Goal: Task Accomplishment & Management: Complete application form

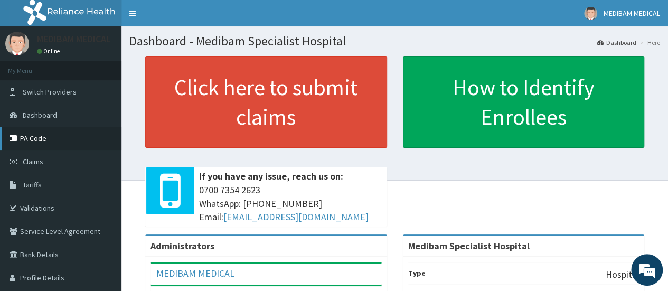
click at [30, 140] on link "PA Code" at bounding box center [60, 138] width 121 height 23
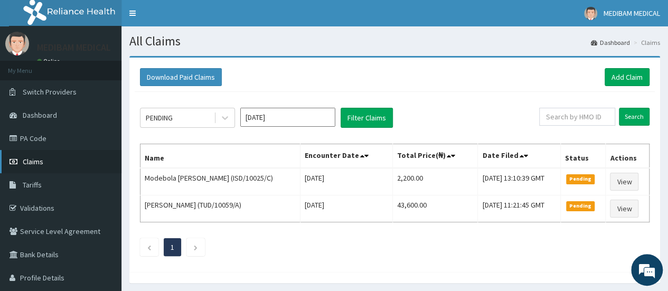
click at [31, 161] on span "Claims" at bounding box center [33, 162] width 21 height 10
click at [629, 75] on link "Add Claim" at bounding box center [627, 77] width 45 height 18
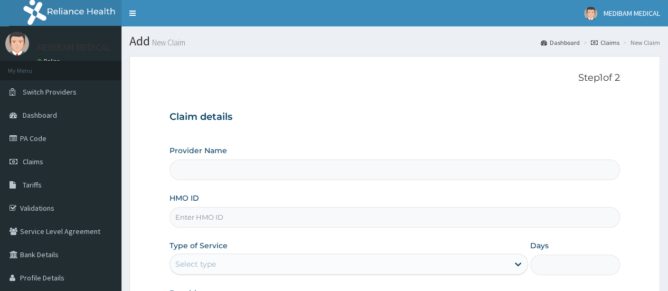
drag, startPoint x: 0, startPoint y: 0, endPoint x: 209, endPoint y: 218, distance: 302.2
click at [209, 218] on input "HMO ID" at bounding box center [395, 217] width 451 height 21
type input "Medibam Specialist Hospital"
type input "CHL/10836/D"
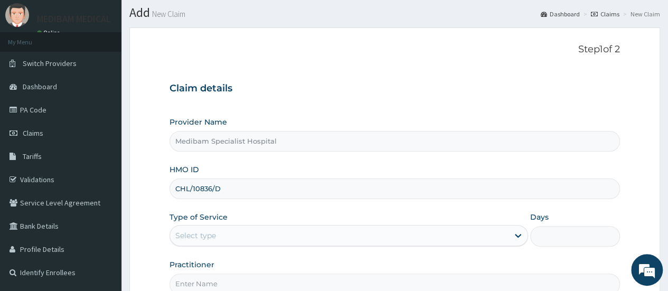
scroll to position [53, 0]
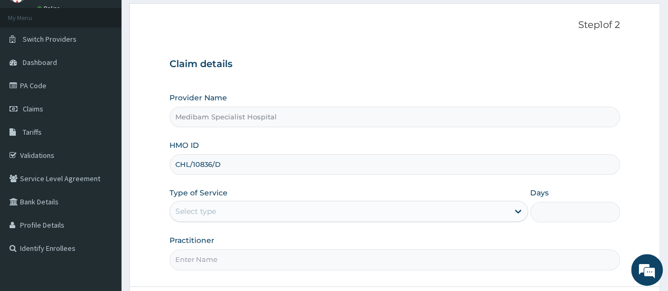
click at [208, 203] on div "Select type" at bounding box center [339, 211] width 339 height 17
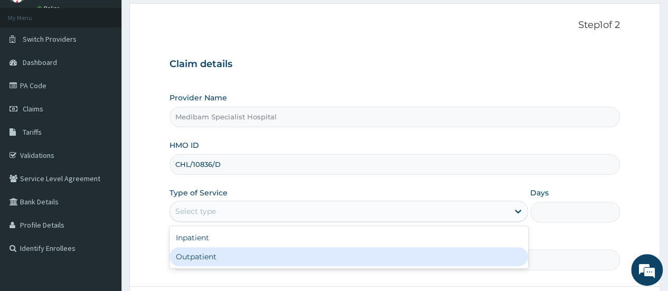
drag, startPoint x: 211, startPoint y: 256, endPoint x: 288, endPoint y: 254, distance: 77.1
click at [216, 257] on div "Outpatient" at bounding box center [349, 256] width 359 height 19
type input "1"
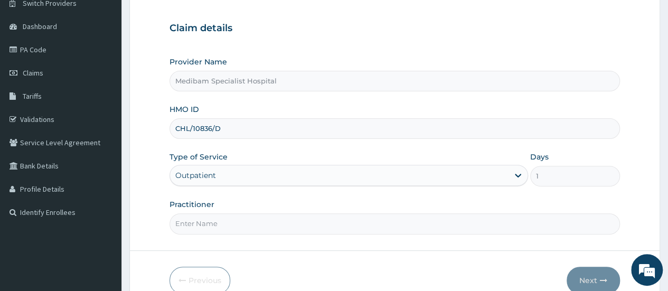
scroll to position [106, 0]
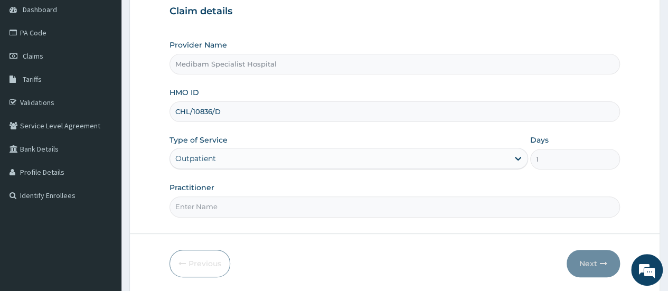
click at [397, 203] on input "Practitioner" at bounding box center [395, 206] width 451 height 21
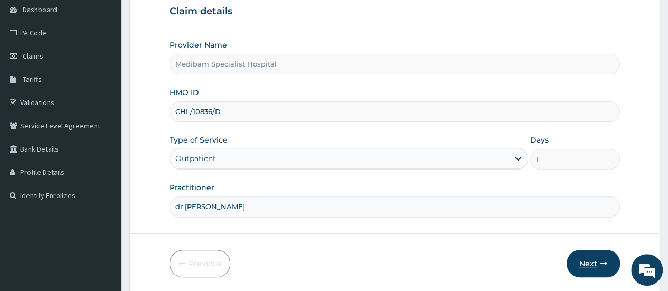
type input "dr [PERSON_NAME]"
click at [590, 264] on button "Next" at bounding box center [593, 263] width 53 height 27
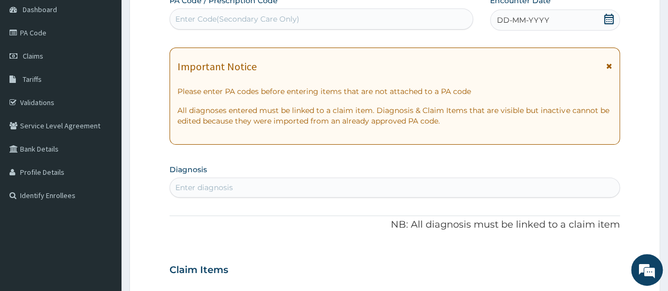
click at [507, 18] on span "DD-MM-YYYY" at bounding box center [523, 20] width 52 height 11
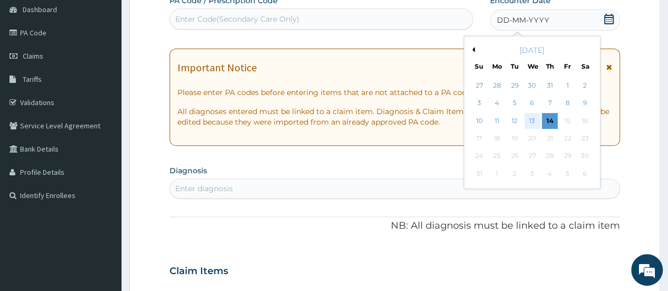
click at [535, 118] on div "13" at bounding box center [532, 121] width 16 height 16
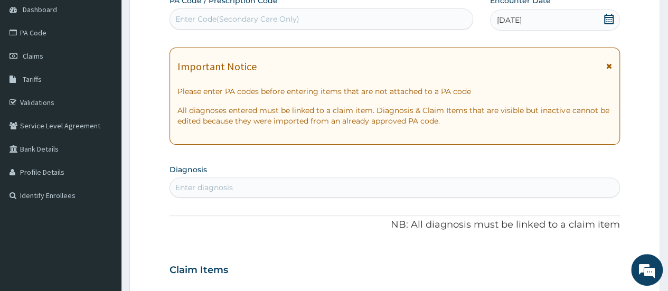
click at [260, 185] on div "Enter diagnosis" at bounding box center [395, 187] width 450 height 17
type input ","
type input "[MEDICAL_DATA]"
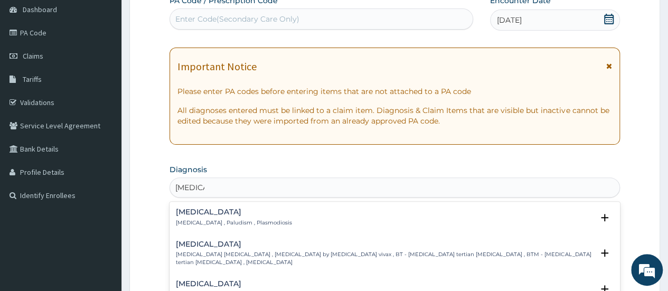
click at [215, 216] on div "[MEDICAL_DATA] [MEDICAL_DATA] , Paludism , Plasmodiosis" at bounding box center [234, 217] width 116 height 18
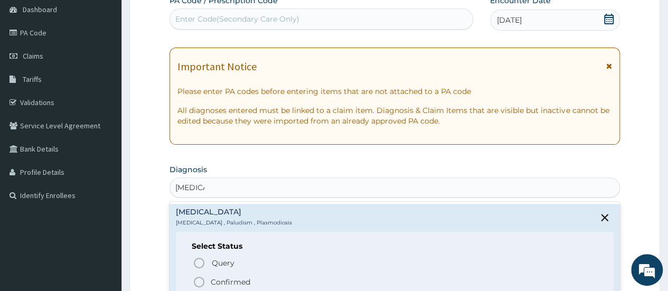
drag, startPoint x: 197, startPoint y: 279, endPoint x: 225, endPoint y: 271, distance: 29.2
click at [196, 279] on icon "status option filled" at bounding box center [199, 282] width 13 height 13
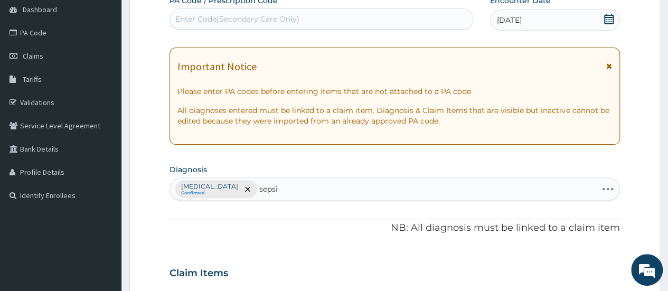
type input "[MEDICAL_DATA]"
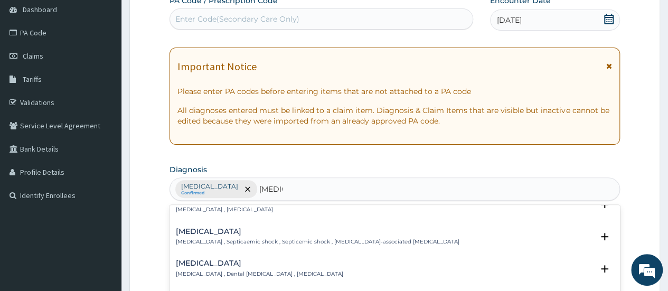
scroll to position [0, 0]
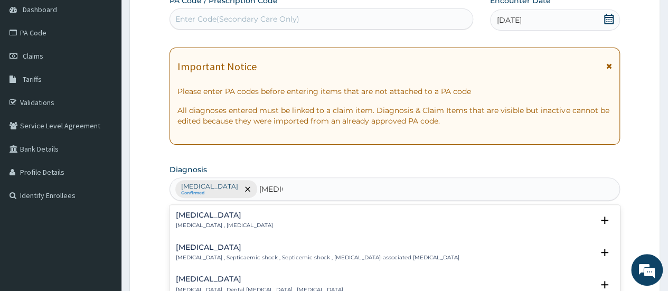
click at [184, 222] on p "[MEDICAL_DATA] , [MEDICAL_DATA]" at bounding box center [224, 225] width 97 height 7
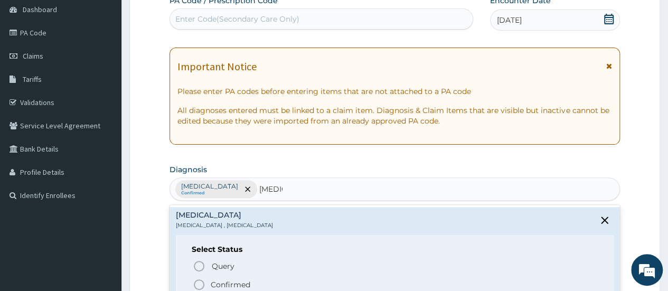
click at [198, 282] on icon "status option filled" at bounding box center [199, 284] width 13 height 13
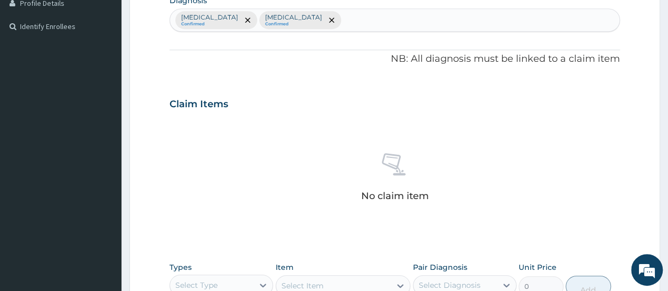
scroll to position [370, 0]
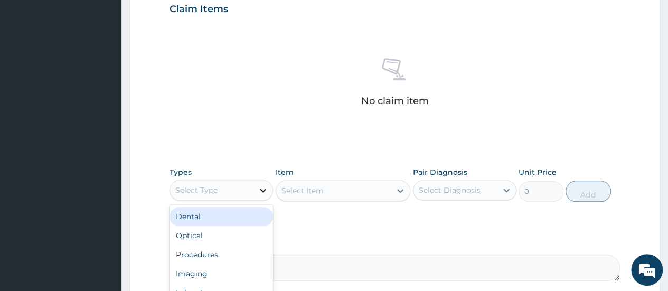
click at [268, 191] on icon at bounding box center [263, 190] width 11 height 11
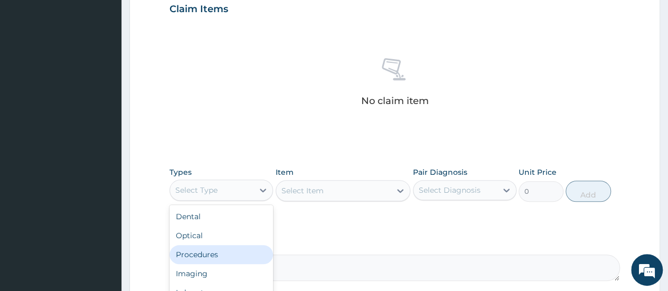
drag, startPoint x: 213, startPoint y: 261, endPoint x: 229, endPoint y: 247, distance: 21.3
click at [214, 258] on div "Procedures" at bounding box center [222, 254] width 104 height 19
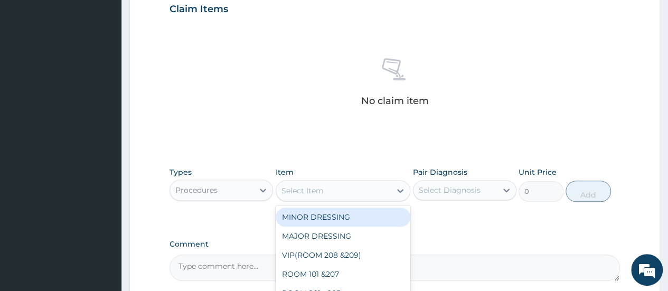
click at [403, 190] on icon at bounding box center [400, 190] width 11 height 11
type input "con"
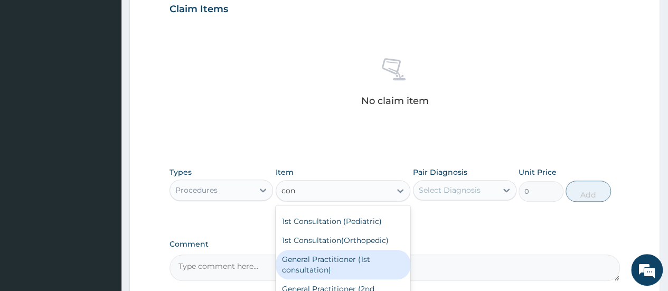
click at [356, 260] on div "General Practitioner (1st consultation)" at bounding box center [343, 265] width 135 height 30
type input "1500"
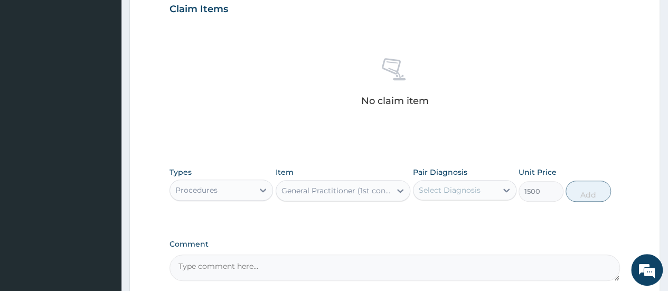
click at [449, 191] on div "Select Diagnosis" at bounding box center [450, 190] width 62 height 11
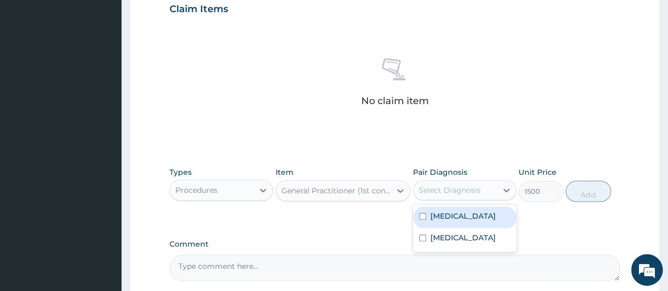
click at [453, 217] on label "[MEDICAL_DATA]" at bounding box center [463, 216] width 65 height 11
checkbox input "true"
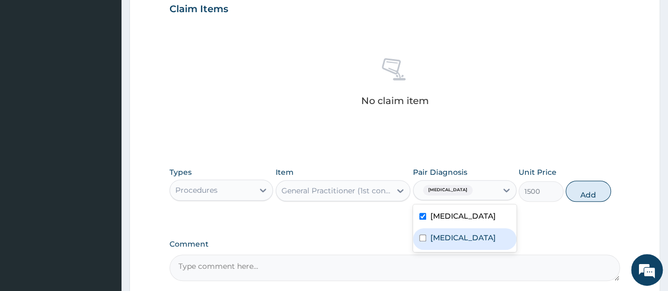
click at [450, 236] on label "[MEDICAL_DATA]" at bounding box center [463, 237] width 65 height 11
checkbox input "true"
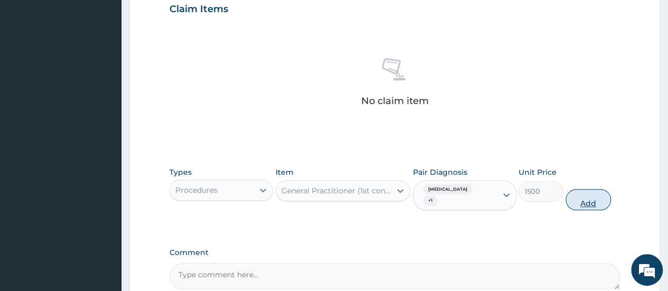
click at [582, 192] on button "Add" at bounding box center [588, 199] width 45 height 21
type input "0"
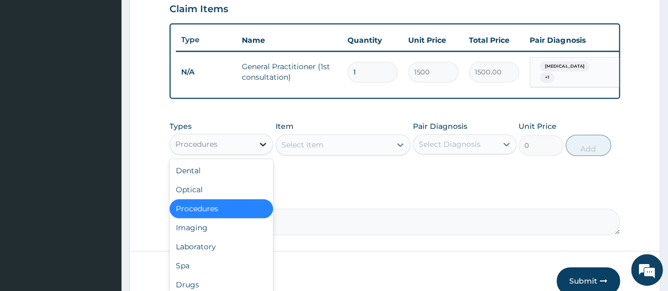
click at [264, 149] on icon at bounding box center [263, 144] width 11 height 11
click at [192, 283] on div "Drugs" at bounding box center [222, 284] width 104 height 19
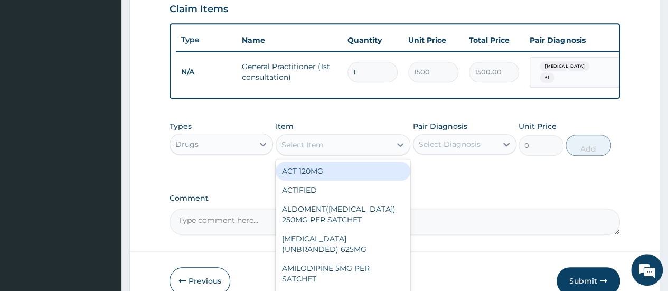
click at [401, 147] on icon at bounding box center [400, 145] width 6 height 4
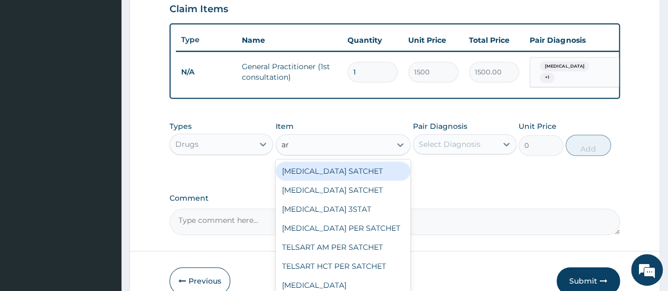
type input "art"
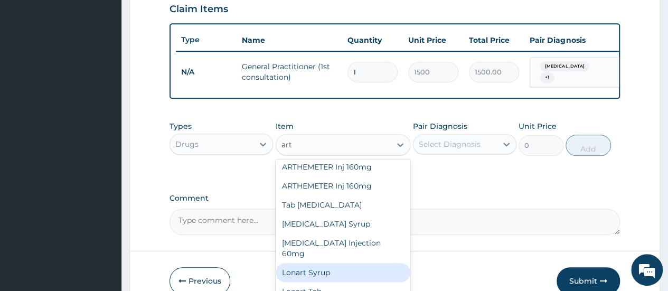
scroll to position [161, 0]
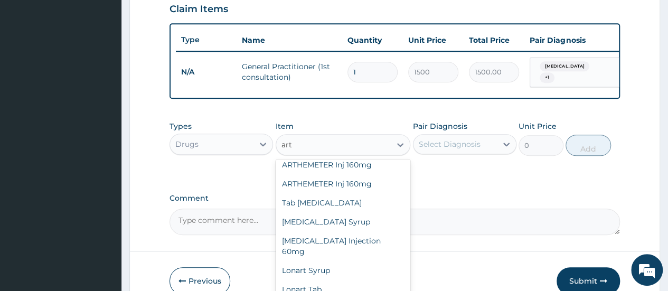
type input "2500"
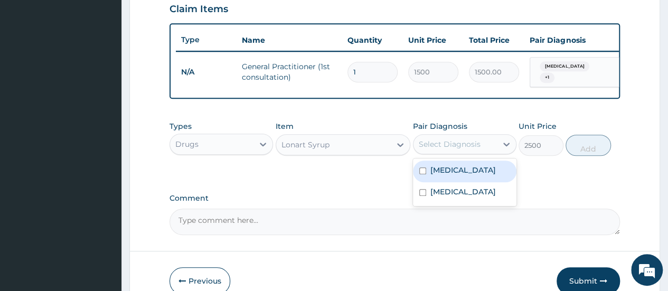
click at [439, 138] on div "Select Diagnosis" at bounding box center [465, 144] width 104 height 20
drag, startPoint x: 421, startPoint y: 167, endPoint x: 421, endPoint y: 173, distance: 5.8
click at [421, 170] on div "[MEDICAL_DATA]" at bounding box center [465, 172] width 104 height 22
checkbox input "true"
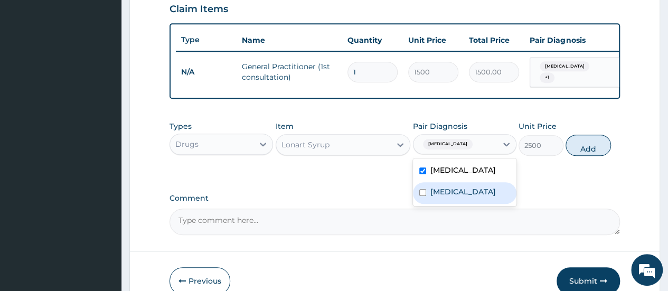
click at [421, 193] on input "checkbox" at bounding box center [422, 192] width 7 height 7
checkbox input "true"
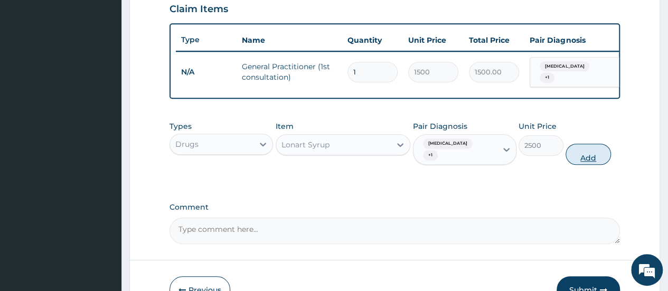
click at [577, 147] on button "Add" at bounding box center [588, 154] width 45 height 21
type input "0"
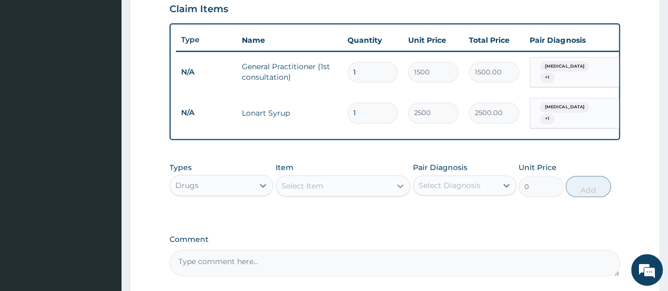
click at [398, 182] on icon at bounding box center [400, 186] width 11 height 11
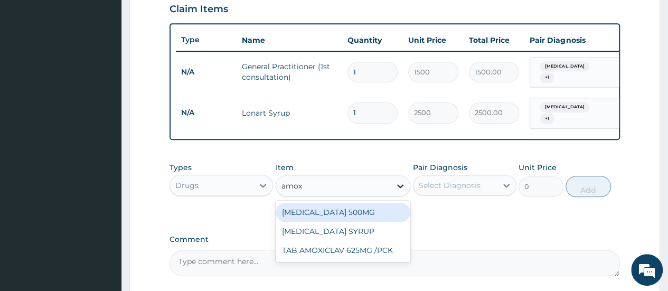
type input "amoxi"
click at [344, 212] on div "[MEDICAL_DATA] SYRUP" at bounding box center [343, 212] width 135 height 19
type input "1050"
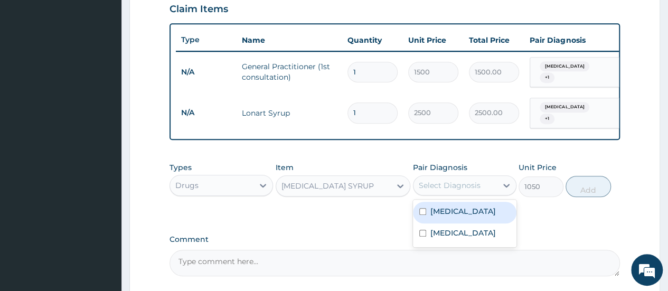
click at [462, 180] on div "Select Diagnosis" at bounding box center [450, 185] width 62 height 11
drag, startPoint x: 493, startPoint y: 205, endPoint x: 491, endPoint y: 242, distance: 37.0
click at [494, 209] on div "[MEDICAL_DATA]" at bounding box center [465, 213] width 104 height 22
checkbox input "true"
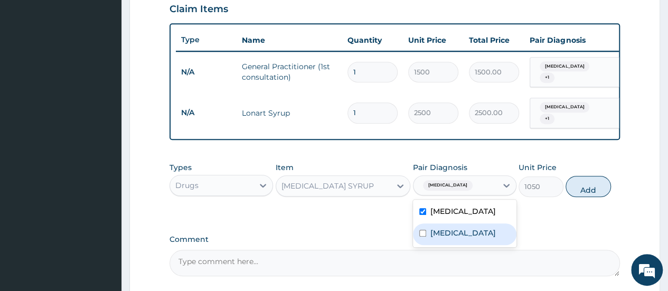
click at [491, 242] on div "[MEDICAL_DATA]" at bounding box center [465, 234] width 104 height 22
checkbox input "true"
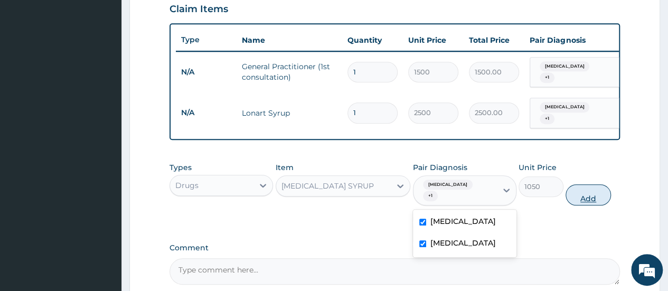
click at [593, 185] on button "Add" at bounding box center [588, 194] width 45 height 21
type input "0"
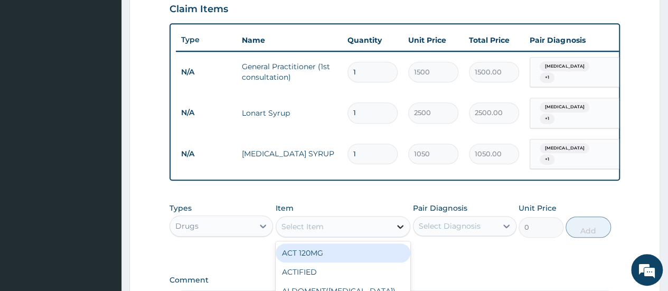
click at [400, 221] on icon at bounding box center [400, 226] width 11 height 11
type input "ib"
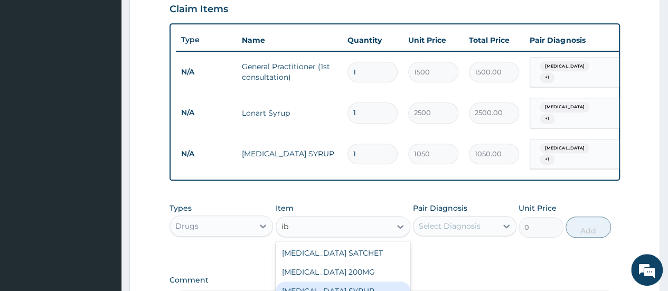
click at [325, 287] on div "[MEDICAL_DATA] SYRUP" at bounding box center [343, 291] width 135 height 19
type input "700"
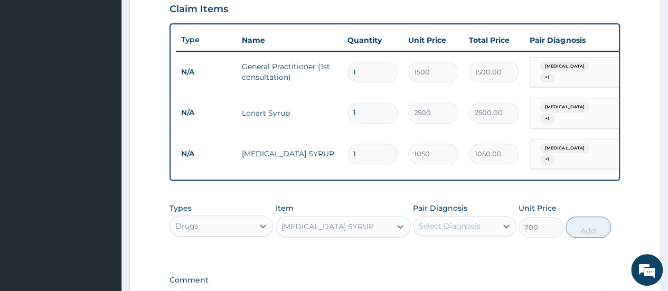
click at [437, 221] on div "Select Diagnosis" at bounding box center [450, 226] width 62 height 11
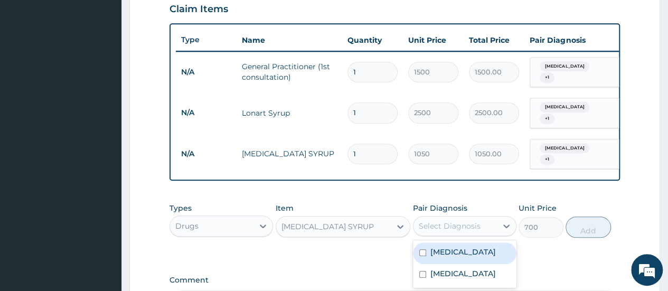
click at [437, 248] on label "[MEDICAL_DATA]" at bounding box center [463, 252] width 65 height 11
checkbox input "true"
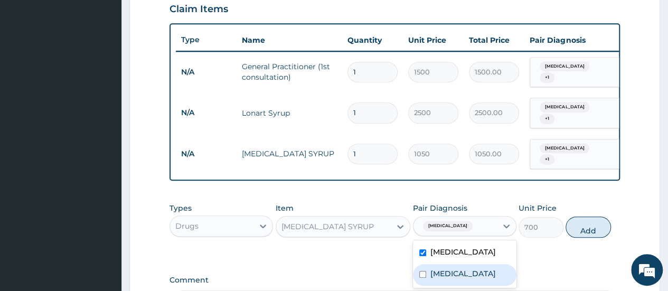
click at [438, 274] on div "[MEDICAL_DATA]" at bounding box center [465, 275] width 104 height 22
checkbox input "true"
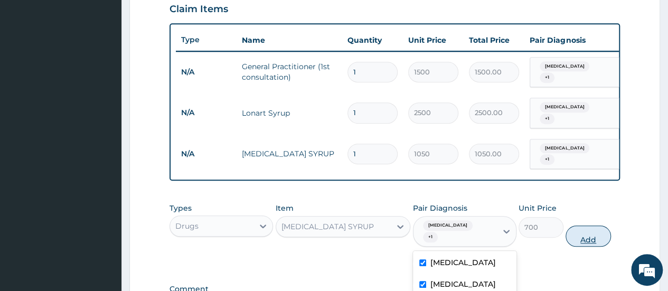
click at [601, 226] on button "Add" at bounding box center [588, 236] width 45 height 21
type input "0"
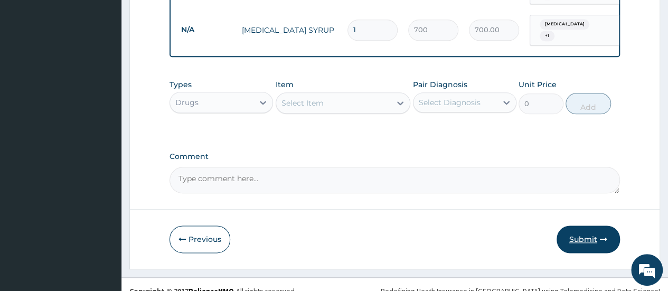
scroll to position [537, 0]
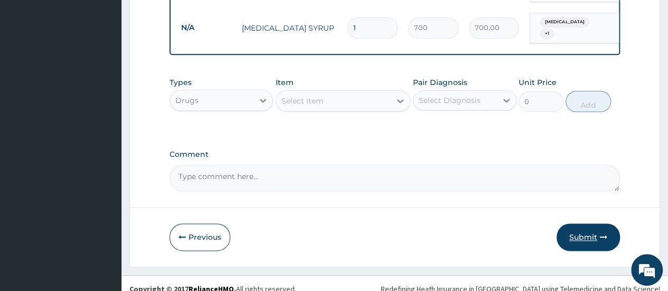
click at [592, 223] on button "Submit" at bounding box center [588, 236] width 63 height 27
